Goal: Task Accomplishment & Management: Use online tool/utility

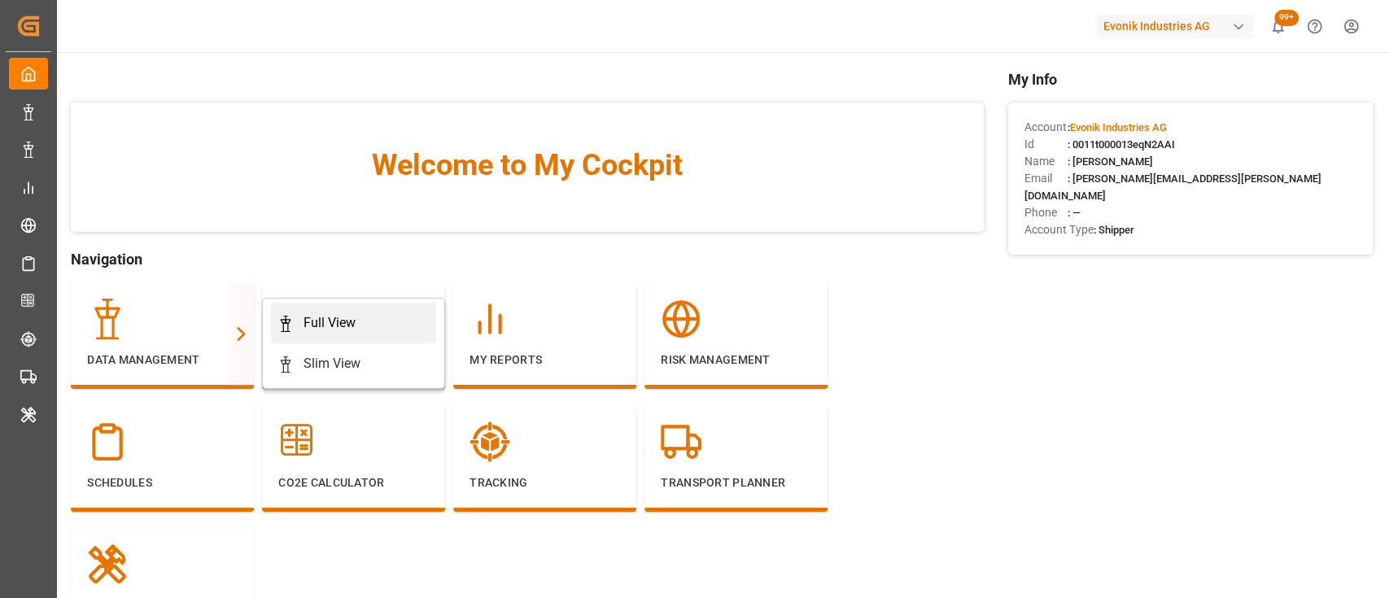
click at [321, 309] on link "Full View" at bounding box center [353, 323] width 165 height 41
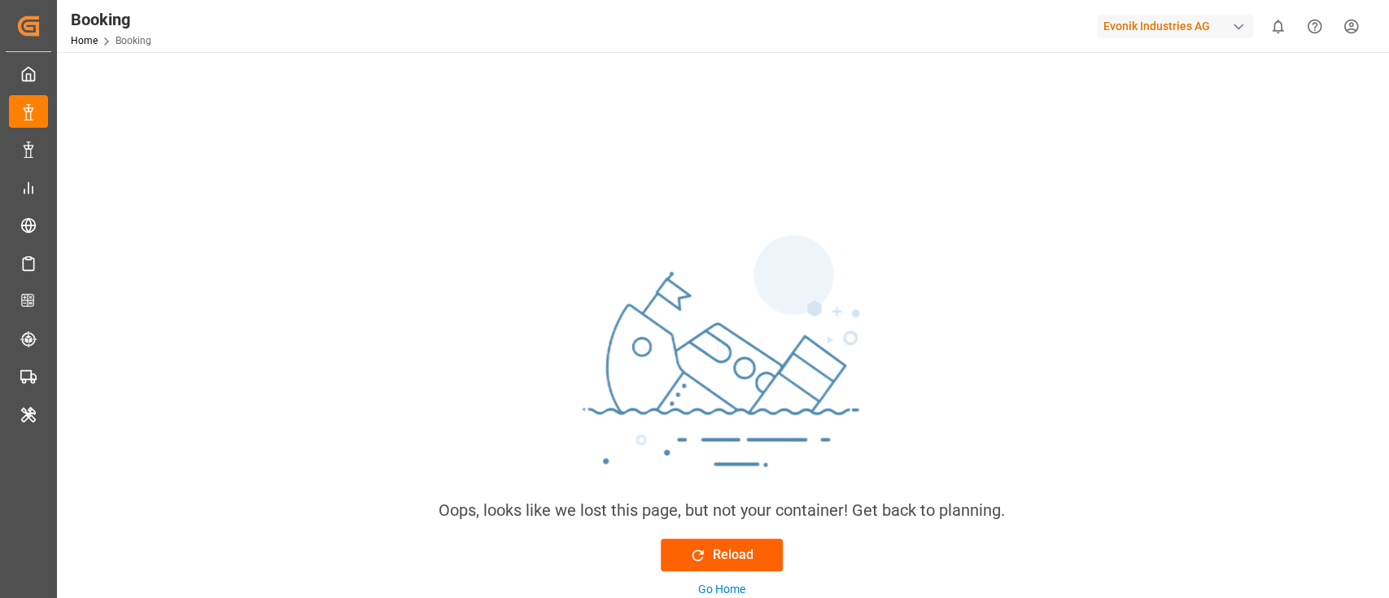
click at [701, 560] on icon at bounding box center [697, 555] width 17 height 17
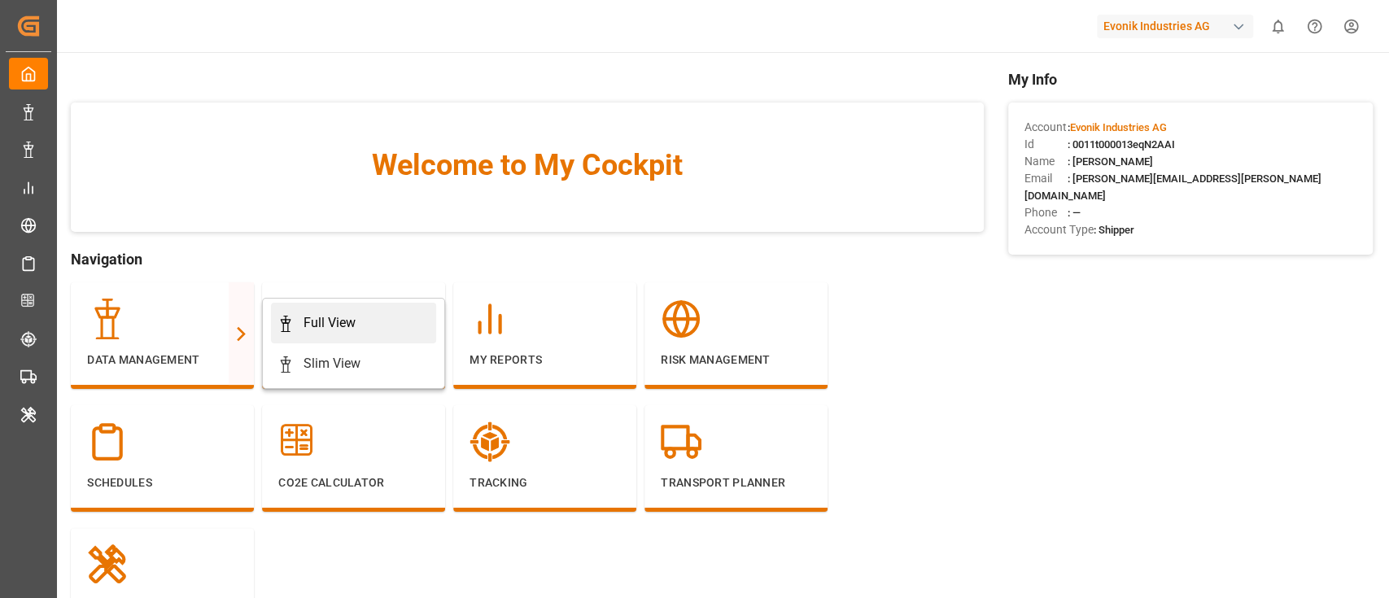
click at [332, 308] on link "Full View" at bounding box center [353, 323] width 165 height 41
